Goal: Task Accomplishment & Management: Complete application form

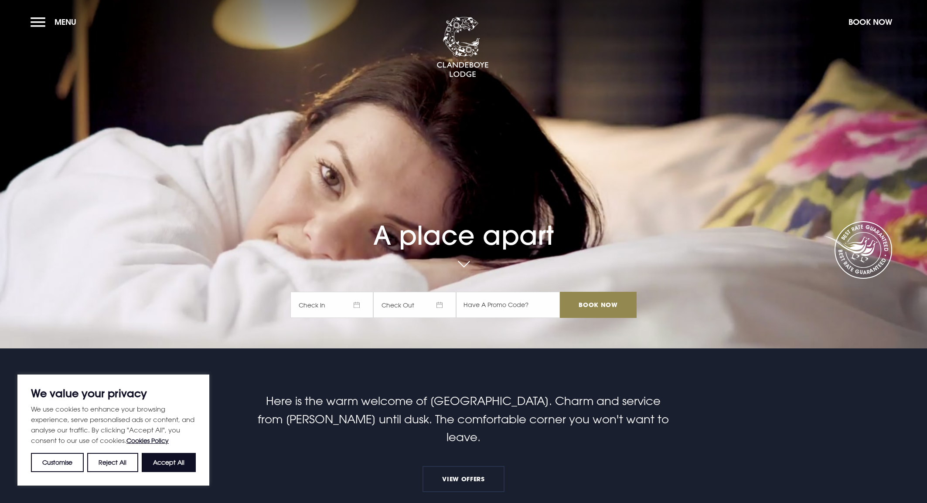
drag, startPoint x: 184, startPoint y: 461, endPoint x: 183, endPoint y: 456, distance: 5.4
click at [184, 461] on button "Accept All" at bounding box center [169, 462] width 54 height 19
checkbox input "true"
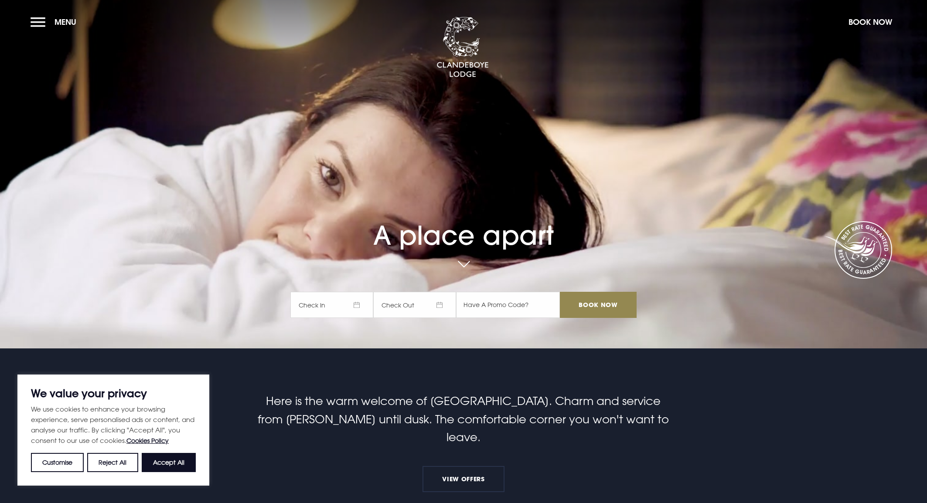
checkbox input "true"
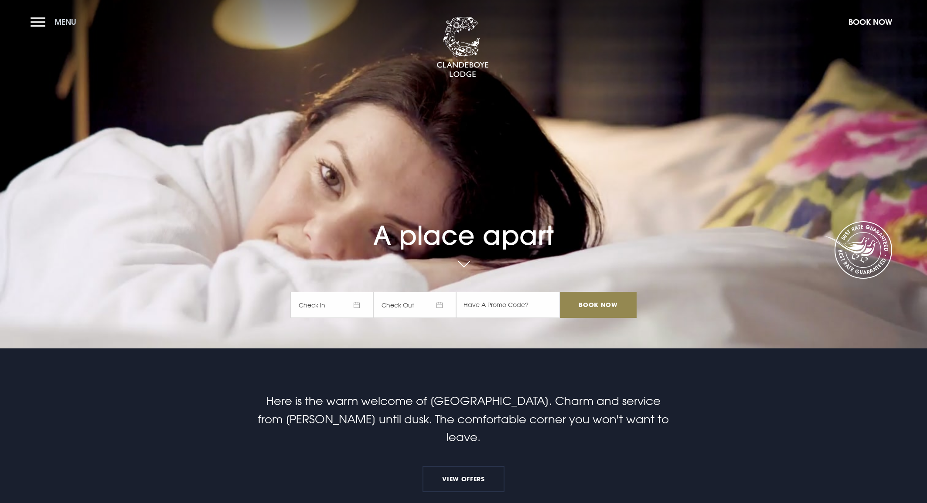
click at [41, 20] on button "Menu" at bounding box center [56, 22] width 50 height 19
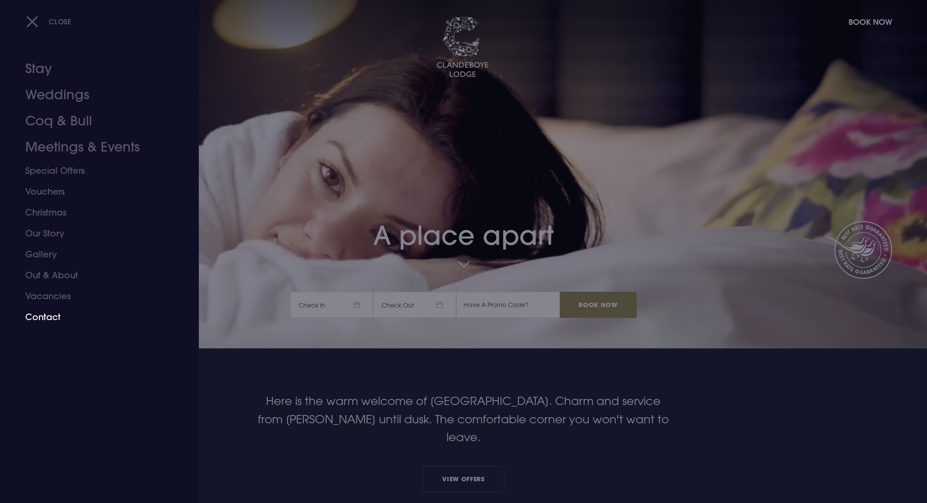
click at [63, 315] on link "Contact" at bounding box center [94, 317] width 138 height 21
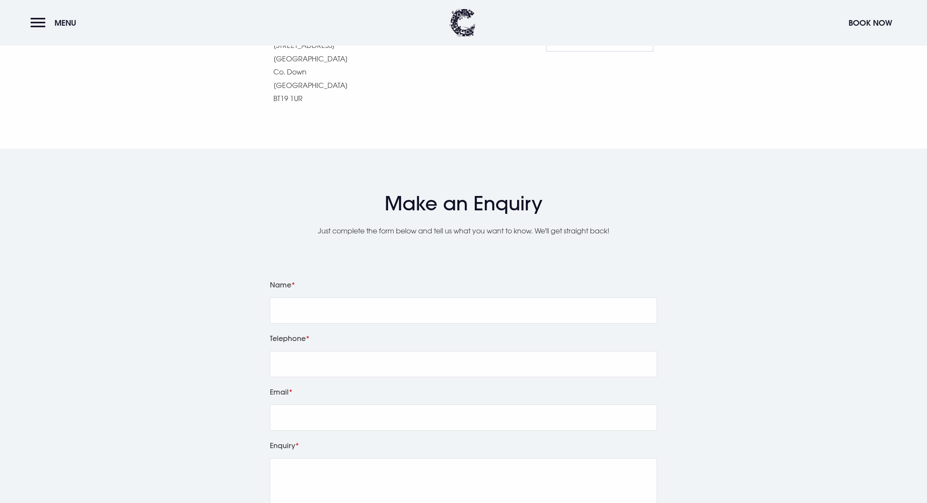
scroll to position [935, 0]
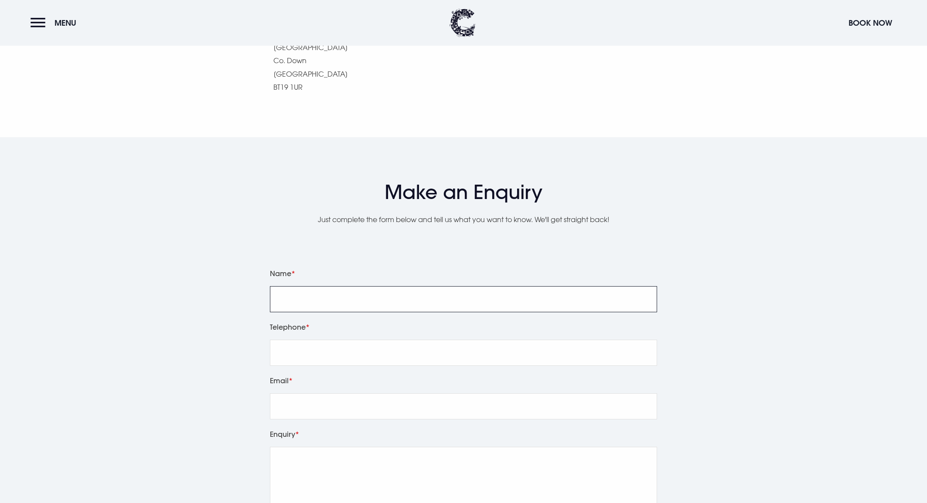
click at [371, 288] on input "Name" at bounding box center [463, 299] width 387 height 26
type input "[PERSON_NAME]"
type input "07711668807"
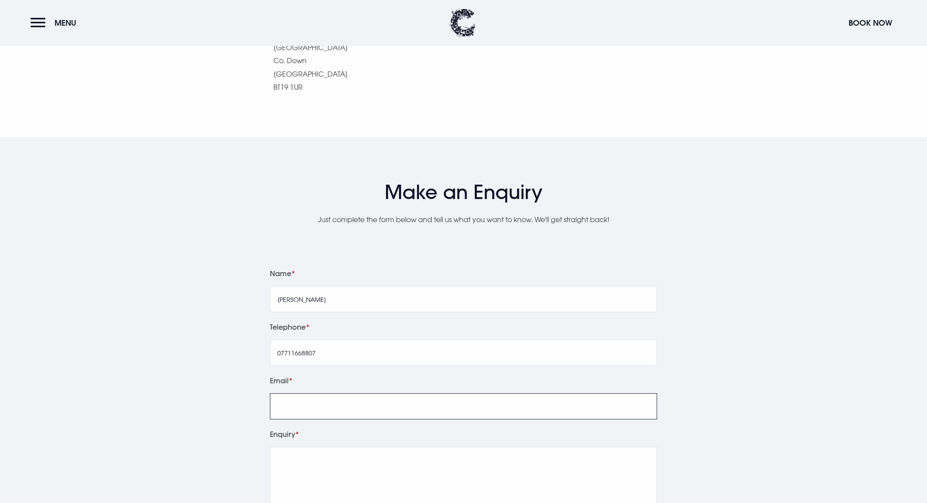
type input "[PERSON_NAME][EMAIL_ADDRESS][DOMAIN_NAME]"
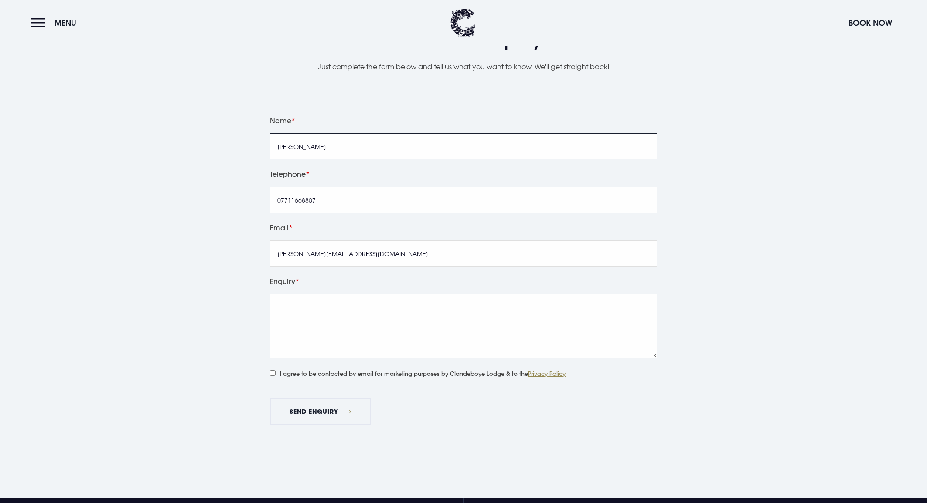
scroll to position [1111, 0]
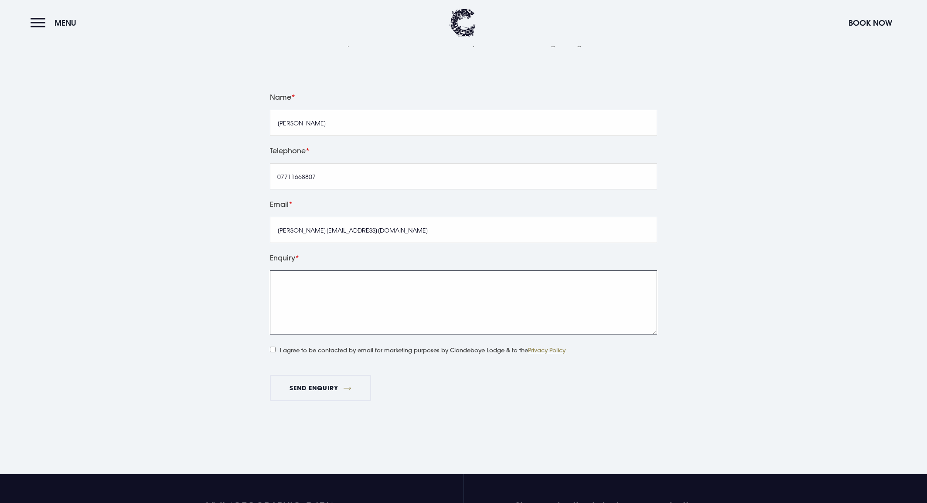
click at [360, 277] on textarea "Enquiry" at bounding box center [463, 303] width 387 height 64
type textarea "Test"
click at [275, 349] on input "I agree to be contacted by email for marketing purposes by Clandeboye Lodge & t…" at bounding box center [273, 350] width 6 height 6
checkbox input "true"
click at [320, 396] on button "Send Enquiry" at bounding box center [320, 388] width 101 height 26
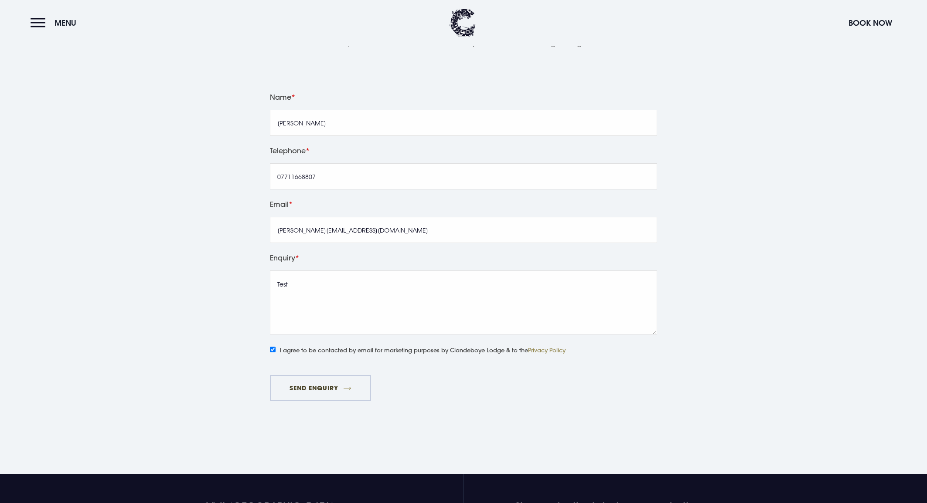
drag, startPoint x: 340, startPoint y: 386, endPoint x: 367, endPoint y: 384, distance: 27.2
click at [340, 385] on button "Send Enquiry" at bounding box center [320, 388] width 101 height 26
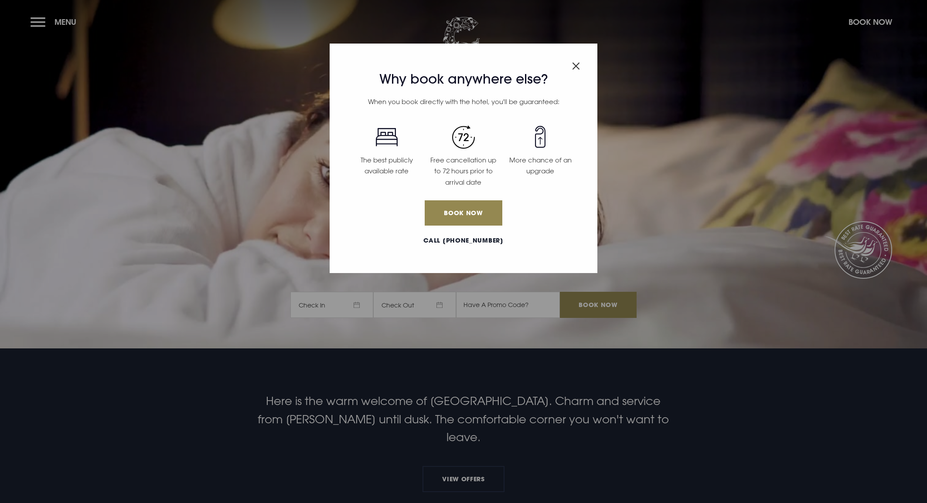
click at [570, 69] on div "Why book anywhere else? When you book directly with the hotel, you'll be guaran…" at bounding box center [464, 159] width 268 height 230
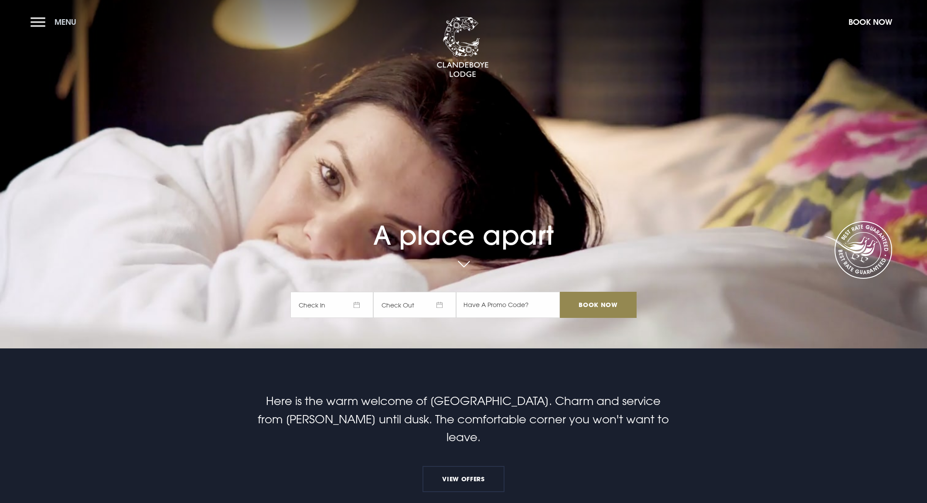
click at [37, 22] on button "Menu" at bounding box center [56, 22] width 50 height 19
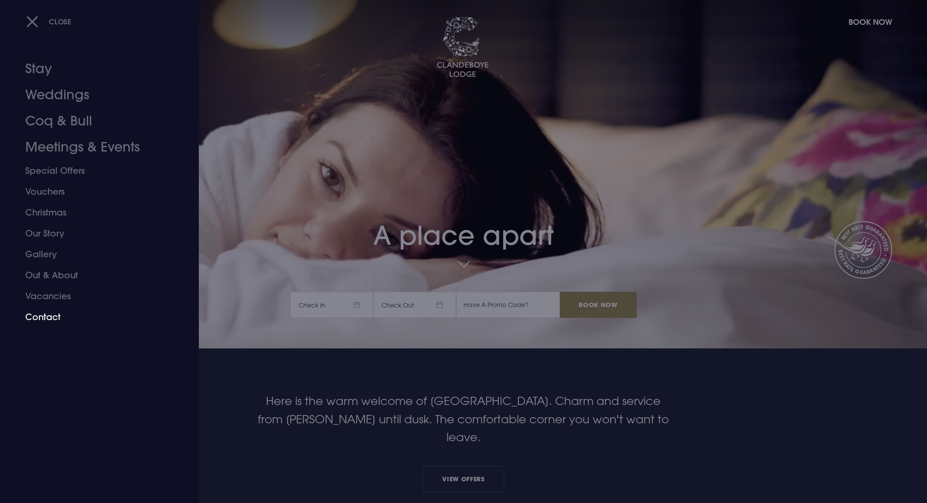
click at [47, 318] on link "Contact" at bounding box center [94, 317] width 138 height 21
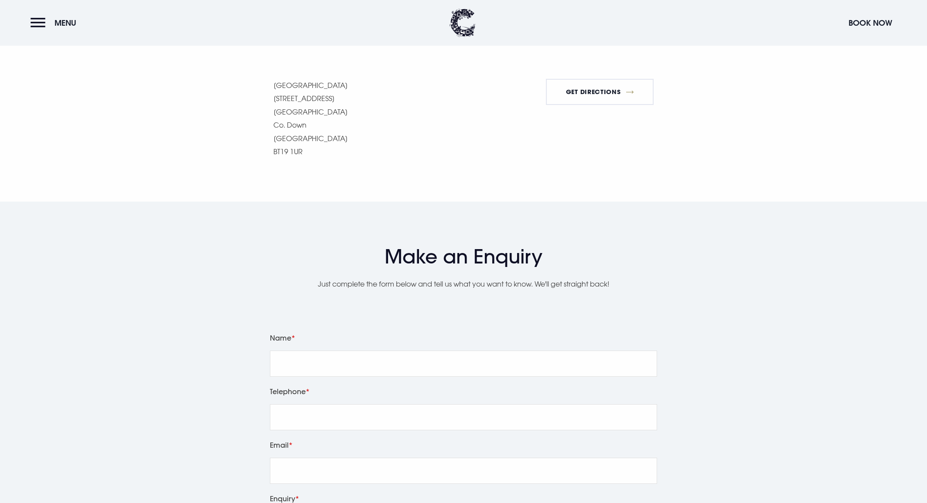
scroll to position [1082, 0]
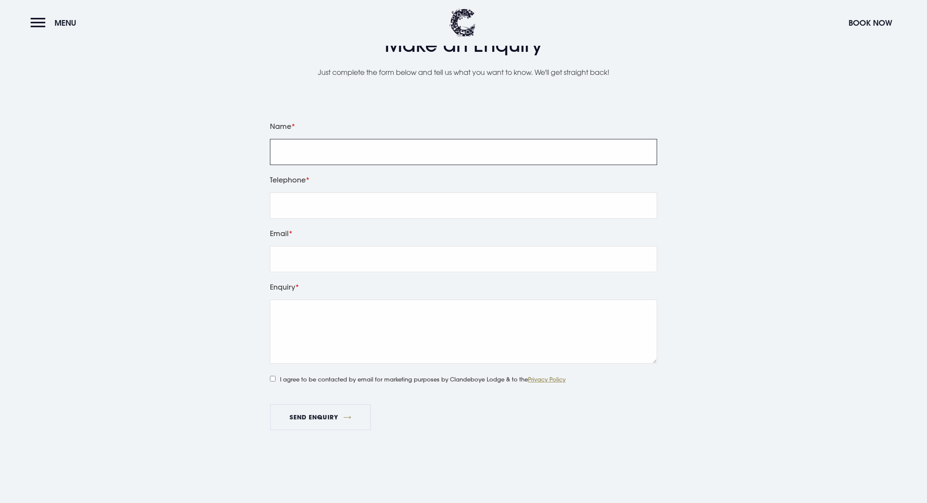
click at [342, 160] on input "Name" at bounding box center [463, 152] width 387 height 26
type input "[PERSON_NAME]"
type input "07711668807"
type input "[PERSON_NAME][EMAIL_ADDRESS][DOMAIN_NAME]"
click at [328, 327] on textarea "Enquiry" at bounding box center [463, 332] width 387 height 64
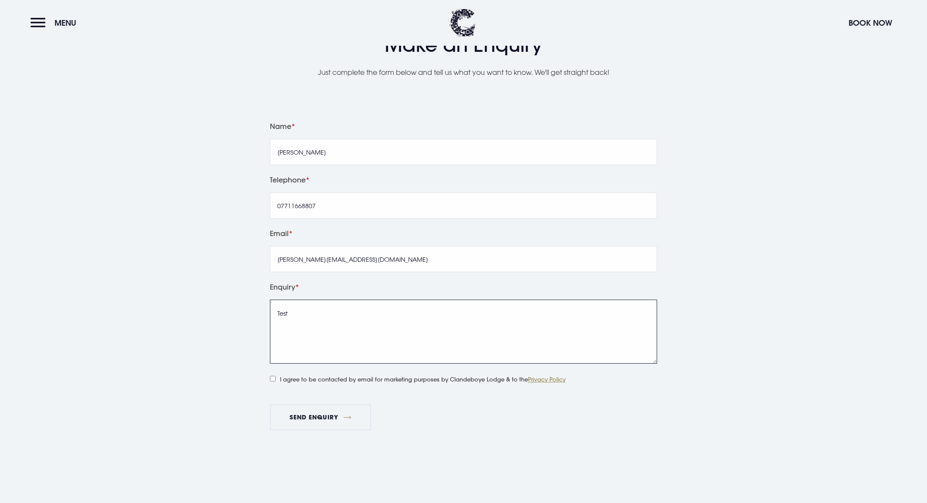
type textarea "Test"
click at [275, 378] on input "I agree to be contacted by email for marketing purposes by Clandeboye Lodge & t…" at bounding box center [273, 379] width 6 height 6
checkbox input "true"
drag, startPoint x: 324, startPoint y: 415, endPoint x: 409, endPoint y: 404, distance: 85.2
click at [326, 415] on button "Send Enquiry" at bounding box center [320, 418] width 101 height 26
